Goal: Information Seeking & Learning: Learn about a topic

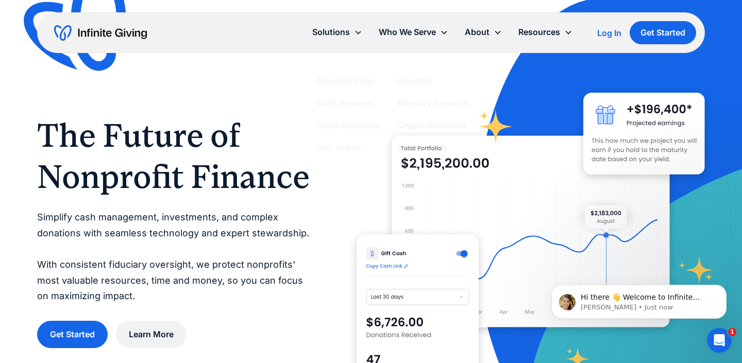
click at [262, 139] on h1 "The Future of Nonprofit Finance" at bounding box center [176, 156] width 278 height 82
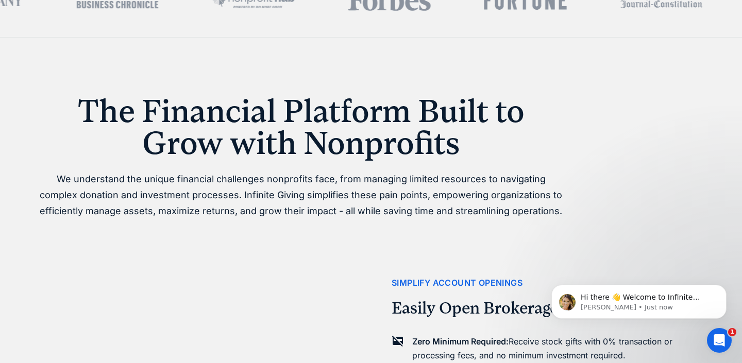
scroll to position [502, 0]
click at [262, 139] on h1 "The Financial Platform Built to Grow with Nonprofits" at bounding box center [301, 127] width 528 height 64
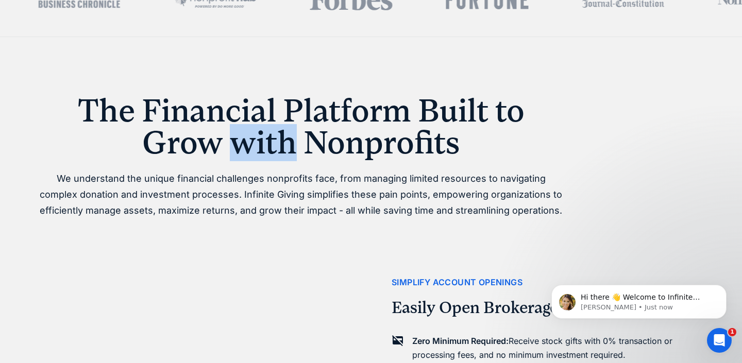
click at [262, 139] on h1 "The Financial Platform Built to Grow with Nonprofits" at bounding box center [301, 127] width 528 height 64
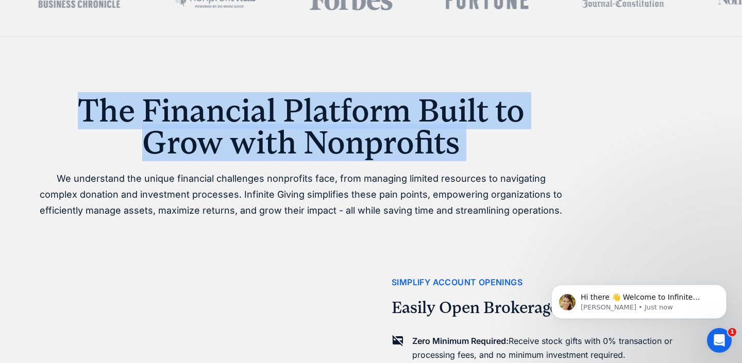
click at [262, 139] on h1 "The Financial Platform Built to Grow with Nonprofits" at bounding box center [301, 127] width 528 height 64
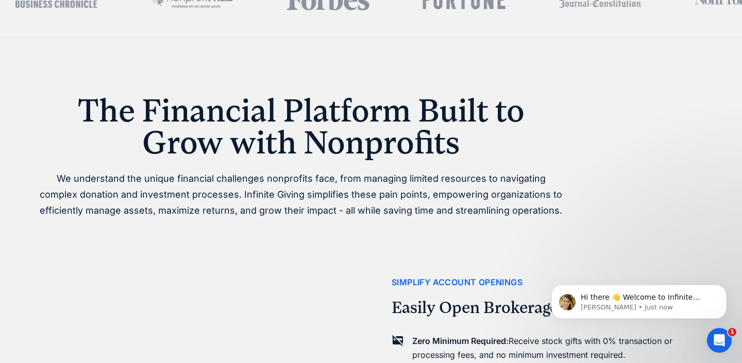
click at [280, 194] on p "We understand the unique financial challenges nonprofits face, from managing li…" at bounding box center [301, 194] width 528 height 47
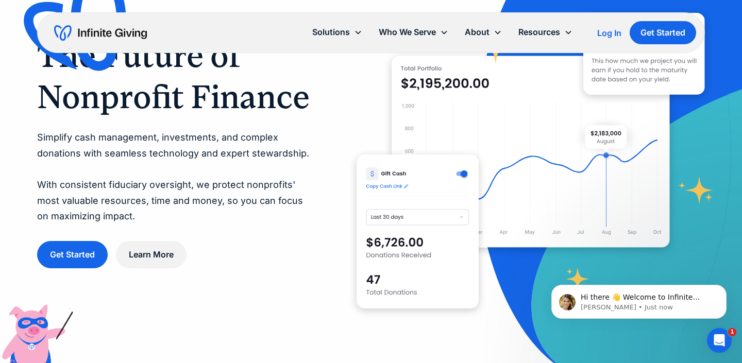
scroll to position [0, 0]
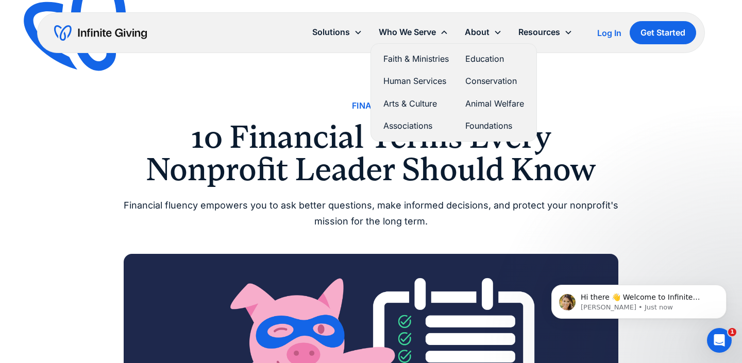
click at [401, 57] on link "Faith & Ministries" at bounding box center [416, 59] width 65 height 14
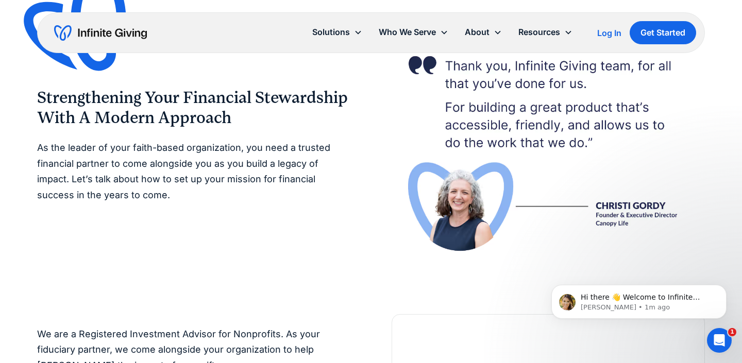
scroll to position [1768, 0]
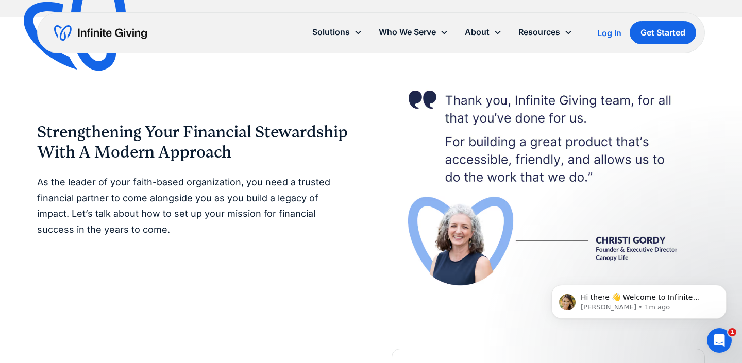
click at [613, 155] on img at bounding box center [548, 183] width 313 height 216
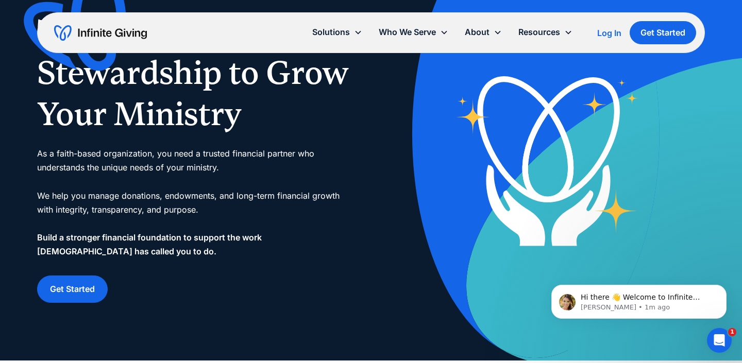
scroll to position [27, 0]
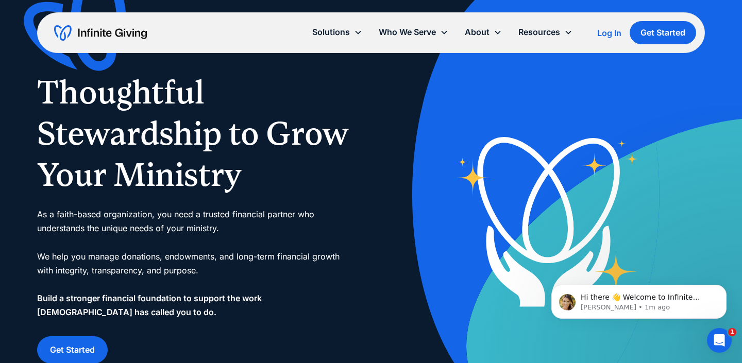
click at [131, 30] on img "home" at bounding box center [100, 33] width 93 height 16
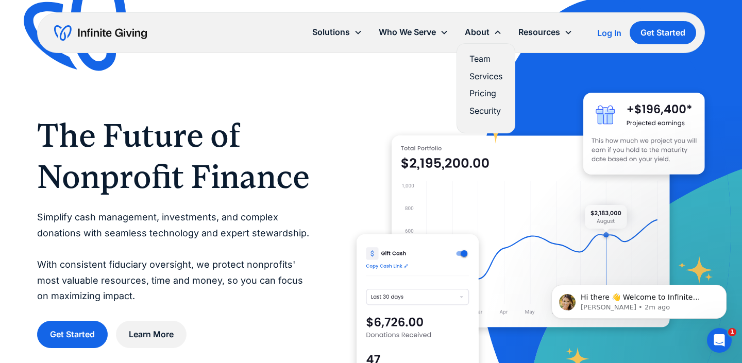
click at [493, 81] on link "Services" at bounding box center [486, 77] width 33 height 14
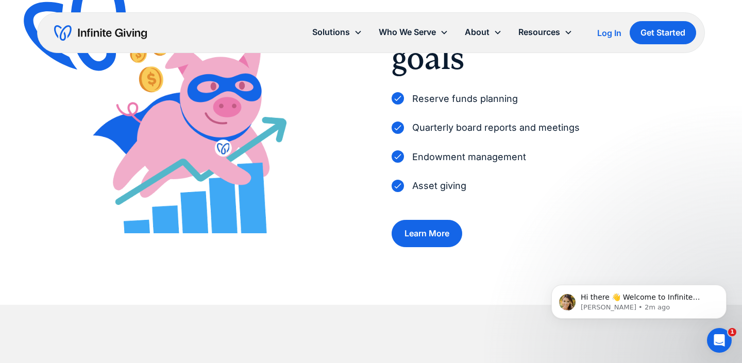
click at [448, 126] on p "Quarterly board reports and meetings" at bounding box center [496, 128] width 168 height 16
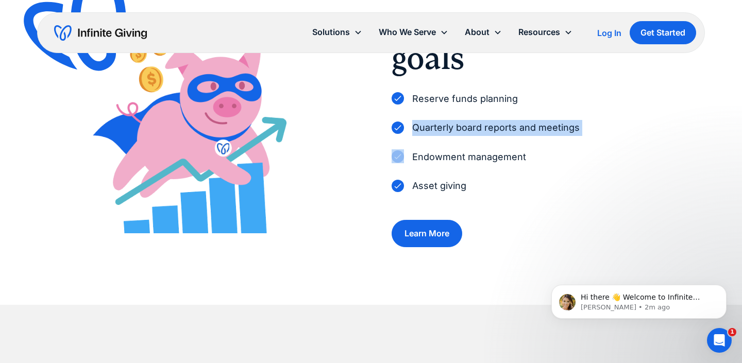
click at [448, 126] on p "Quarterly board reports and meetings" at bounding box center [496, 128] width 168 height 16
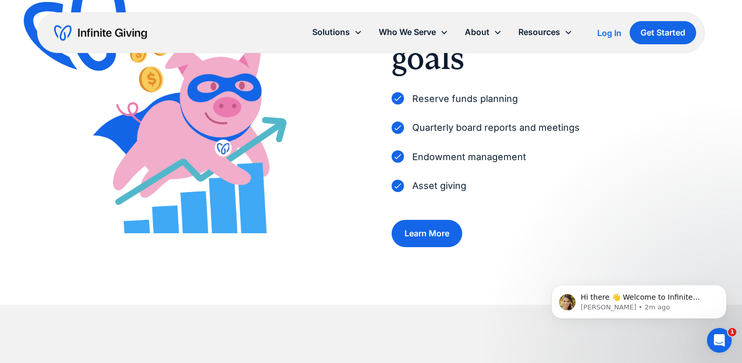
click at [456, 102] on p "Reserve funds planning" at bounding box center [465, 99] width 106 height 16
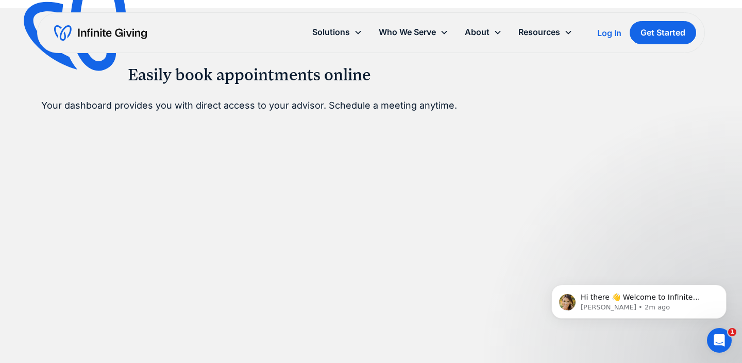
scroll to position [711, 0]
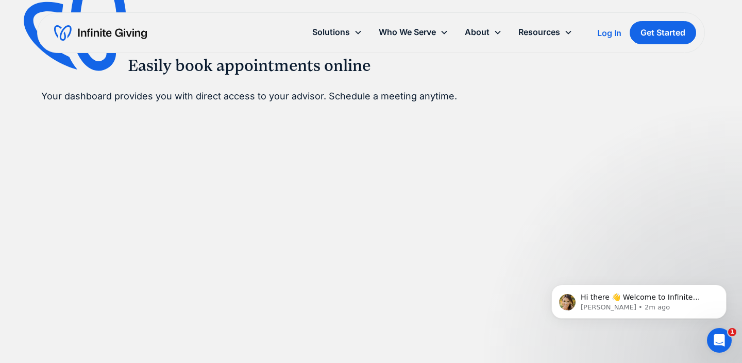
click at [494, 159] on div "Easily book appointments online Your dashboard provides you with direct access …" at bounding box center [371, 271] width 660 height 547
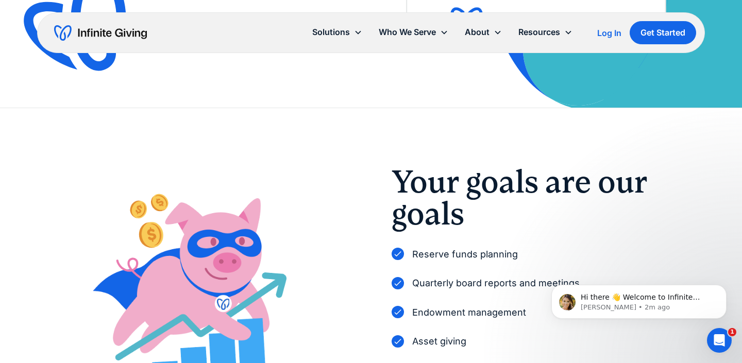
scroll to position [0, 0]
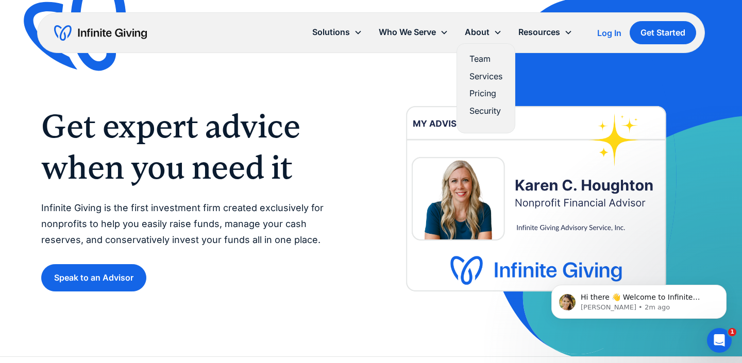
click at [481, 76] on link "Services" at bounding box center [486, 77] width 33 height 14
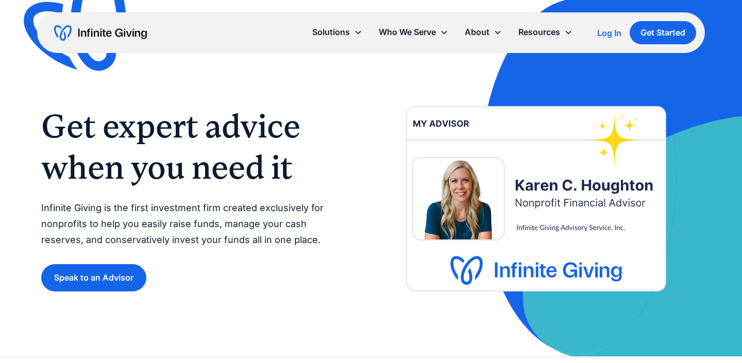
click at [338, 129] on h1 "Get expert advice when you need it" at bounding box center [195, 147] width 309 height 82
click at [229, 220] on p "Infinite Giving is the first investment firm created exclusively for nonprofits…" at bounding box center [195, 224] width 309 height 47
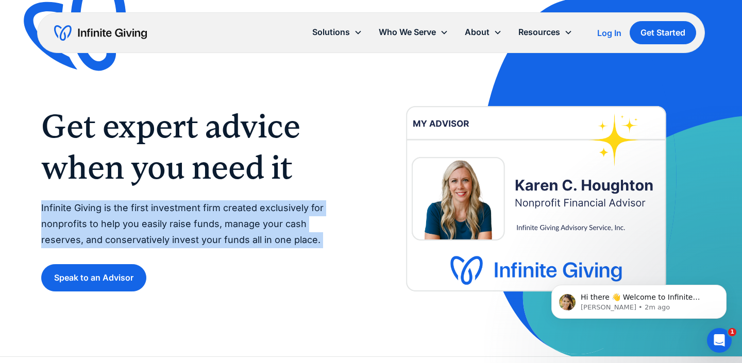
click at [229, 220] on p "Infinite Giving is the first investment firm created exclusively for nonprofits…" at bounding box center [195, 224] width 309 height 47
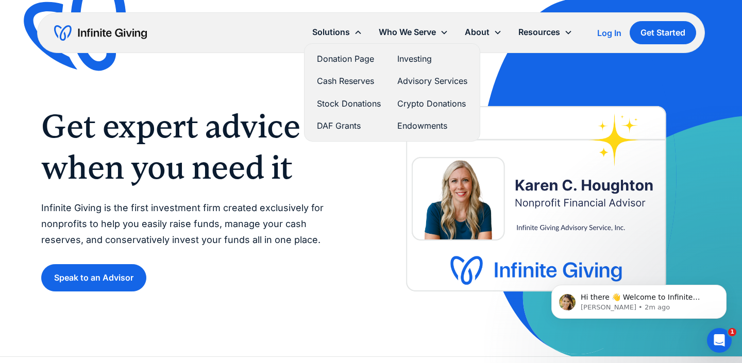
click at [345, 79] on link "Cash Reserves" at bounding box center [349, 81] width 64 height 14
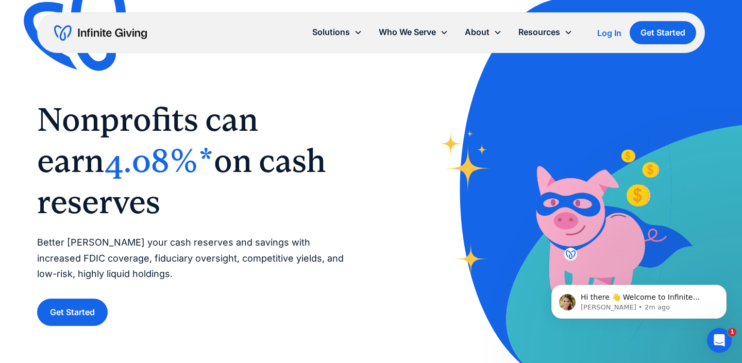
click at [309, 226] on div "‍ Nonprofits can earn 4.08%* on cash reserves ‍ Better [PERSON_NAME] your cash …" at bounding box center [193, 212] width 313 height 227
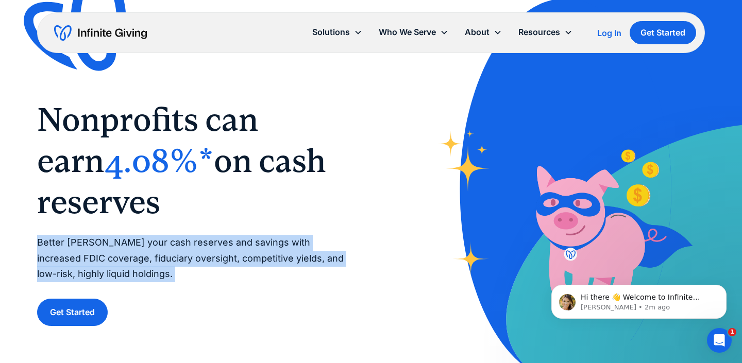
click at [309, 226] on div "‍ Nonprofits can earn 4.08%* on cash reserves ‍ Better steward your cash reserv…" at bounding box center [193, 212] width 313 height 227
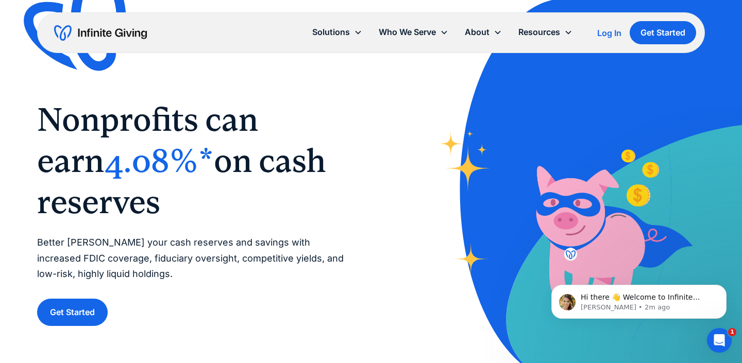
click at [308, 221] on h1 "‍ Nonprofits can earn 4.08%* on cash reserves ‍" at bounding box center [193, 161] width 313 height 124
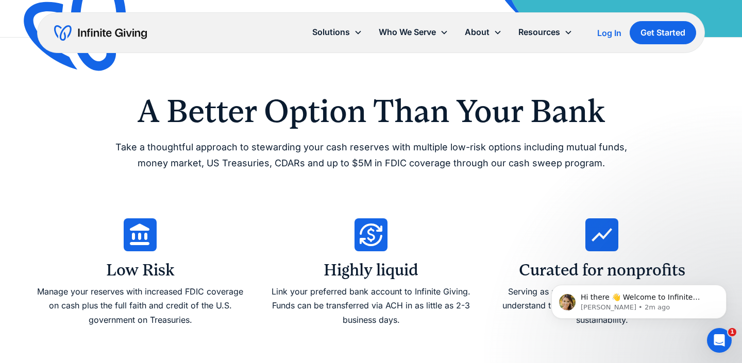
scroll to position [356, 0]
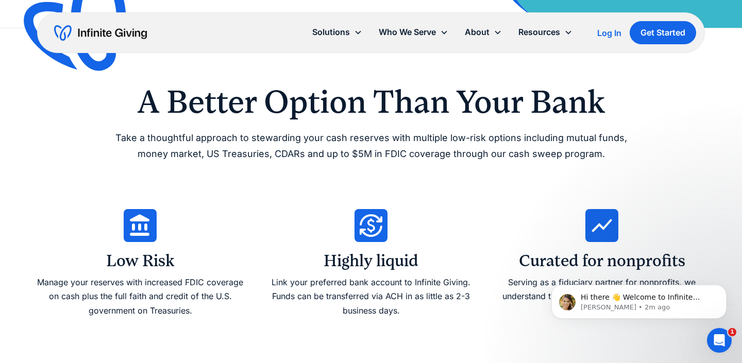
click at [335, 140] on p "Take a thoughtful approach to stewarding your cash reserves with multiple low-r…" at bounding box center [371, 145] width 528 height 31
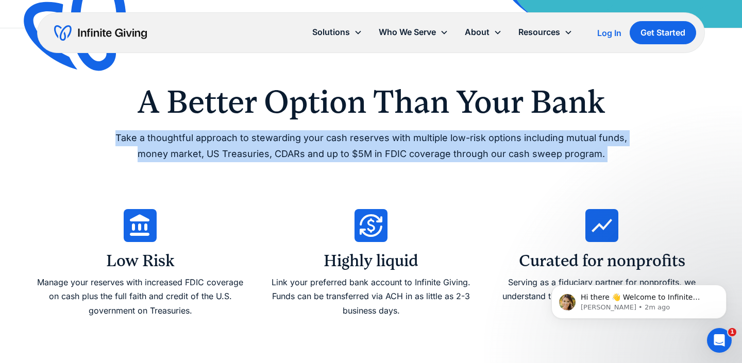
click at [335, 140] on p "Take a thoughtful approach to stewarding your cash reserves with multiple low-r…" at bounding box center [371, 145] width 528 height 31
click at [314, 140] on p "Take a thoughtful approach to stewarding your cash reserves with multiple low-r…" at bounding box center [371, 145] width 528 height 31
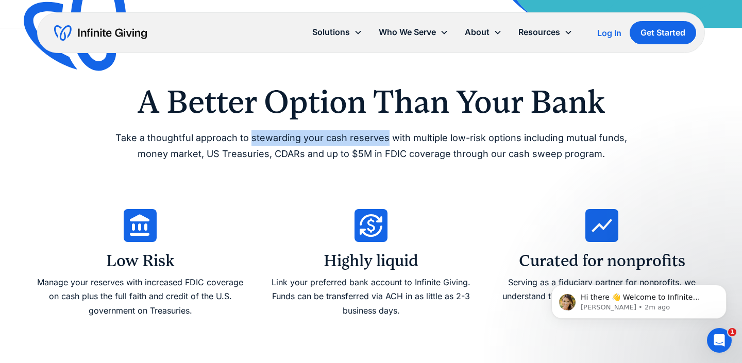
drag, startPoint x: 254, startPoint y: 139, endPoint x: 387, endPoint y: 134, distance: 133.1
click at [387, 134] on p "Take a thoughtful approach to stewarding your cash reserves with multiple low-r…" at bounding box center [371, 145] width 528 height 31
copy p "stewarding your cash reserves"
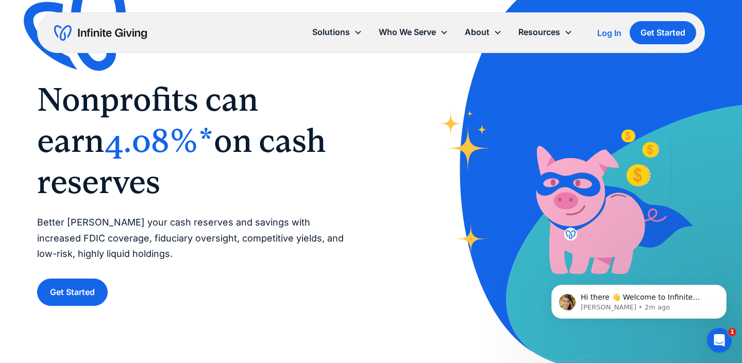
scroll to position [0, 0]
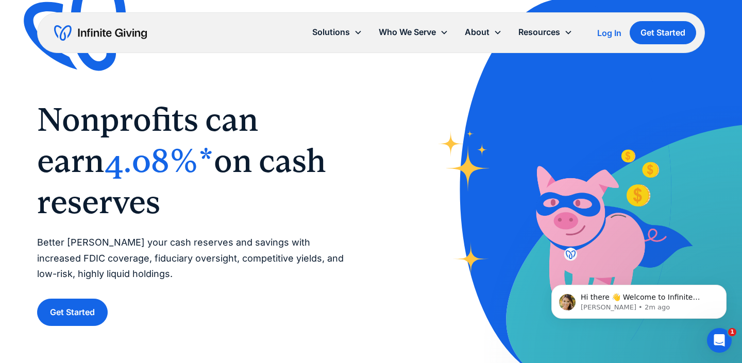
drag, startPoint x: 211, startPoint y: 206, endPoint x: 204, endPoint y: 171, distance: 36.4
click at [204, 171] on h1 "‍ Nonprofits can earn 4.08%* on cash reserves ‍" at bounding box center [193, 161] width 313 height 124
copy span "cash reserves"
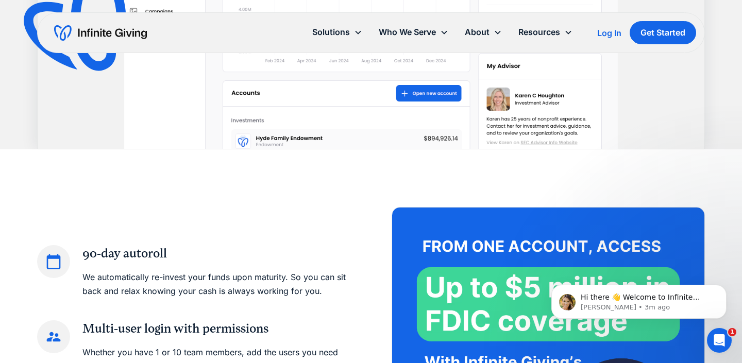
scroll to position [1037, 0]
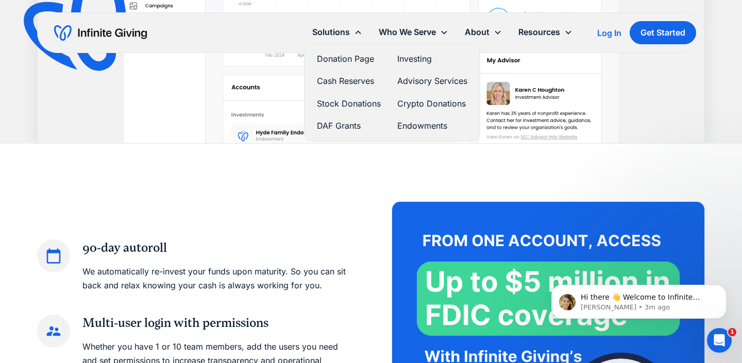
click at [358, 63] on link "Donation Page" at bounding box center [349, 59] width 64 height 14
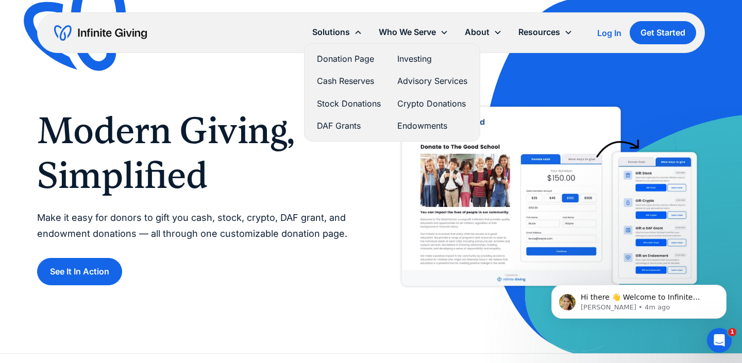
click at [412, 60] on link "Investing" at bounding box center [432, 59] width 70 height 14
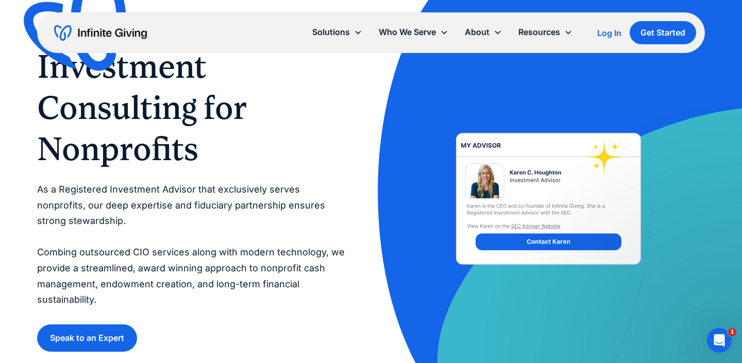
click at [194, 127] on h1 "Investment Consulting for Nonprofits" at bounding box center [193, 108] width 313 height 124
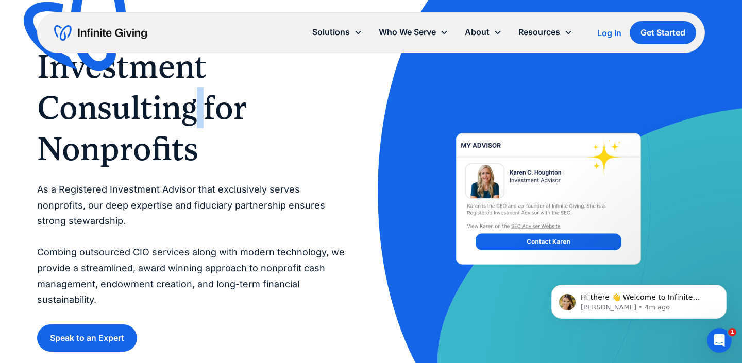
click at [194, 127] on h1 "Investment Consulting for Nonprofits" at bounding box center [193, 108] width 313 height 124
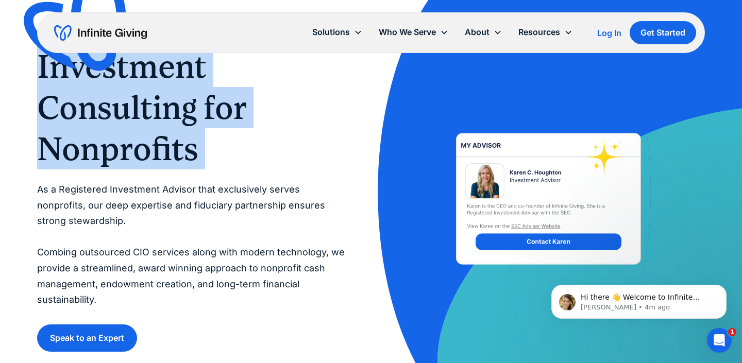
click at [194, 127] on h1 "Investment Consulting for Nonprofits" at bounding box center [193, 108] width 313 height 124
copy h1 "Investment Consulting for Nonprofits"
